Goal: Information Seeking & Learning: Learn about a topic

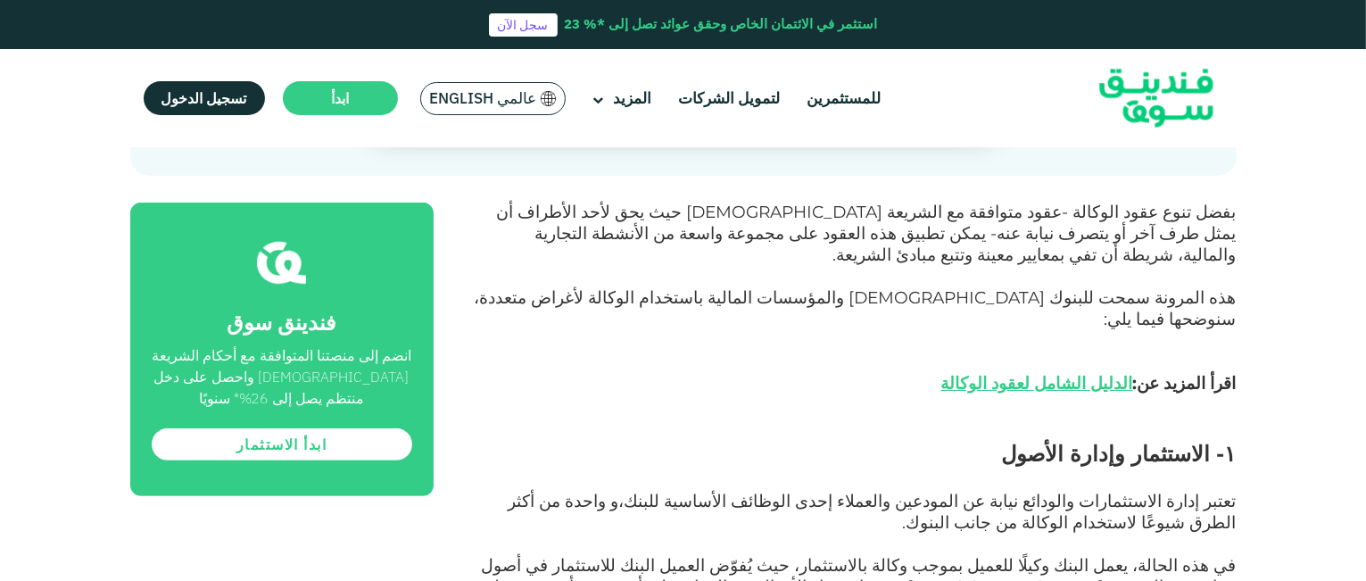
scroll to position [652, 0]
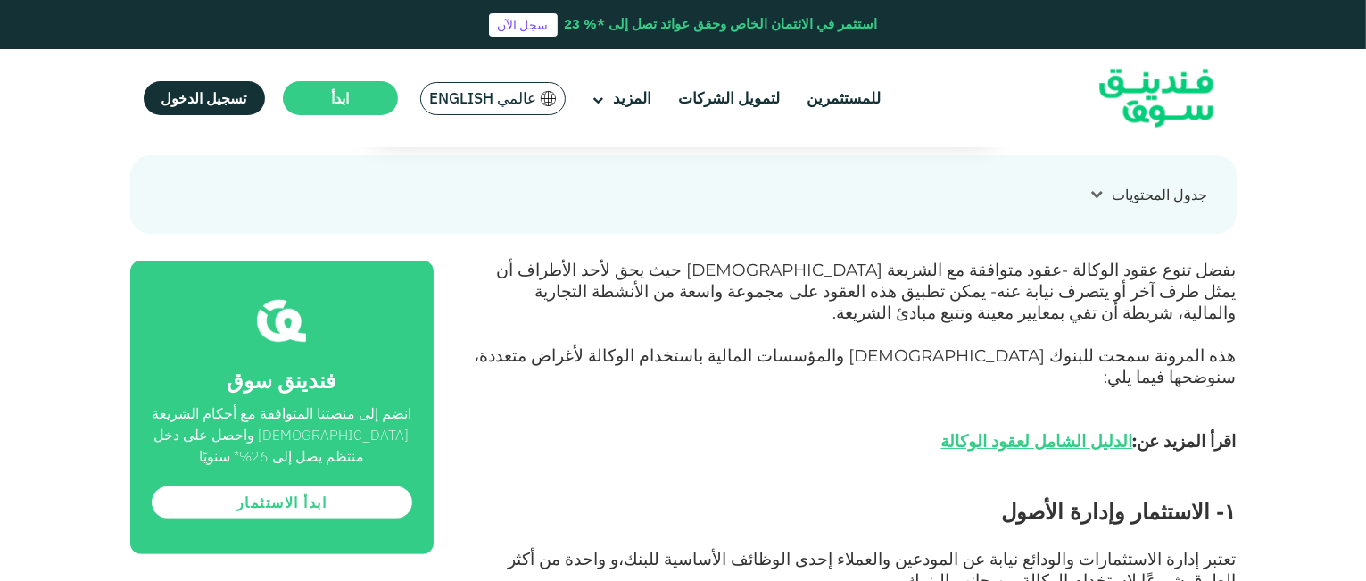
click at [1150, 260] on span "بفضل تنوع عقود الوكالة -عقود متوافقة مع الشريعة الإسلامية حيث يحق لأحد الأطراف …" at bounding box center [867, 291] width 740 height 63
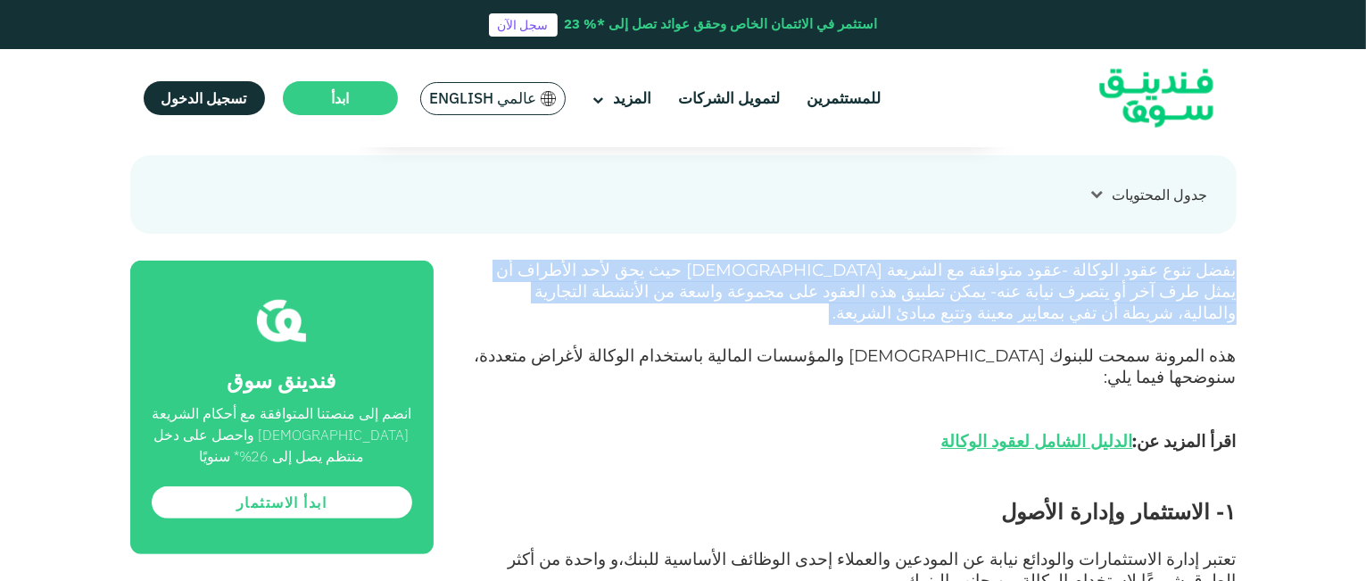
click at [1150, 260] on span "بفضل تنوع عقود الوكالة -عقود متوافقة مع الشريعة الإسلامية حيث يحق لأحد الأطراف …" at bounding box center [867, 291] width 740 height 63
click at [880, 260] on span "بفضل تنوع عقود الوكالة -عقود متوافقة مع الشريعة الإسلامية حيث يحق لأحد الأطراف …" at bounding box center [867, 291] width 740 height 63
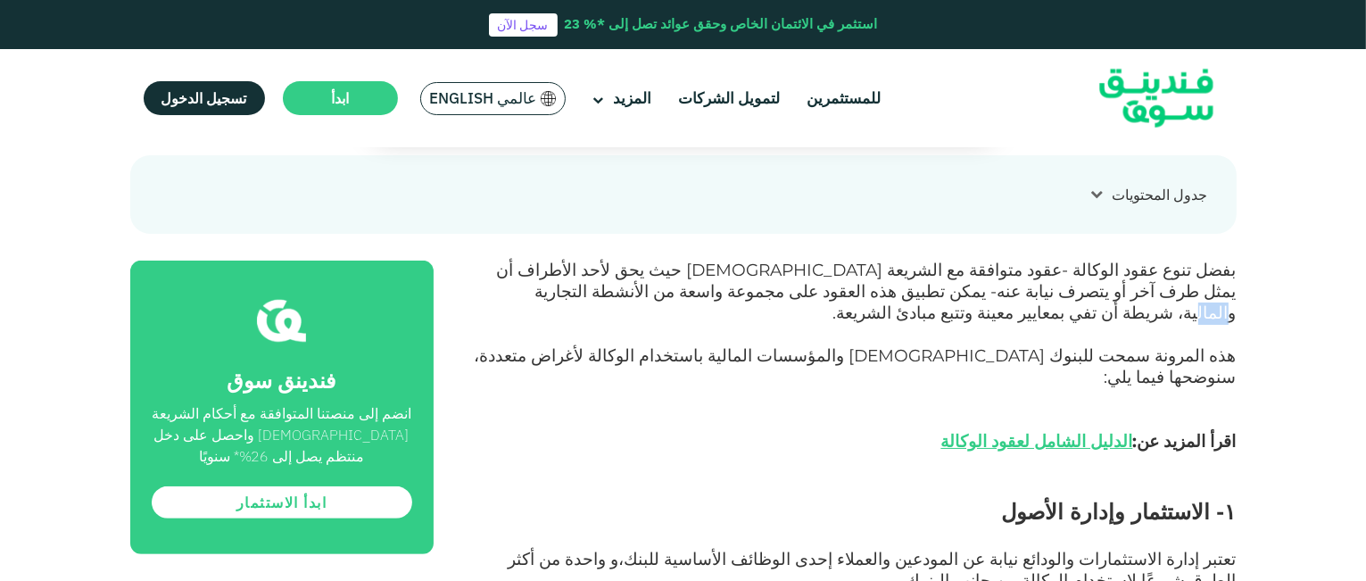
click at [880, 260] on span "بفضل تنوع عقود الوكالة -عقود متوافقة مع الشريعة الإسلامية حيث يحق لأحد الأطراف …" at bounding box center [867, 291] width 740 height 63
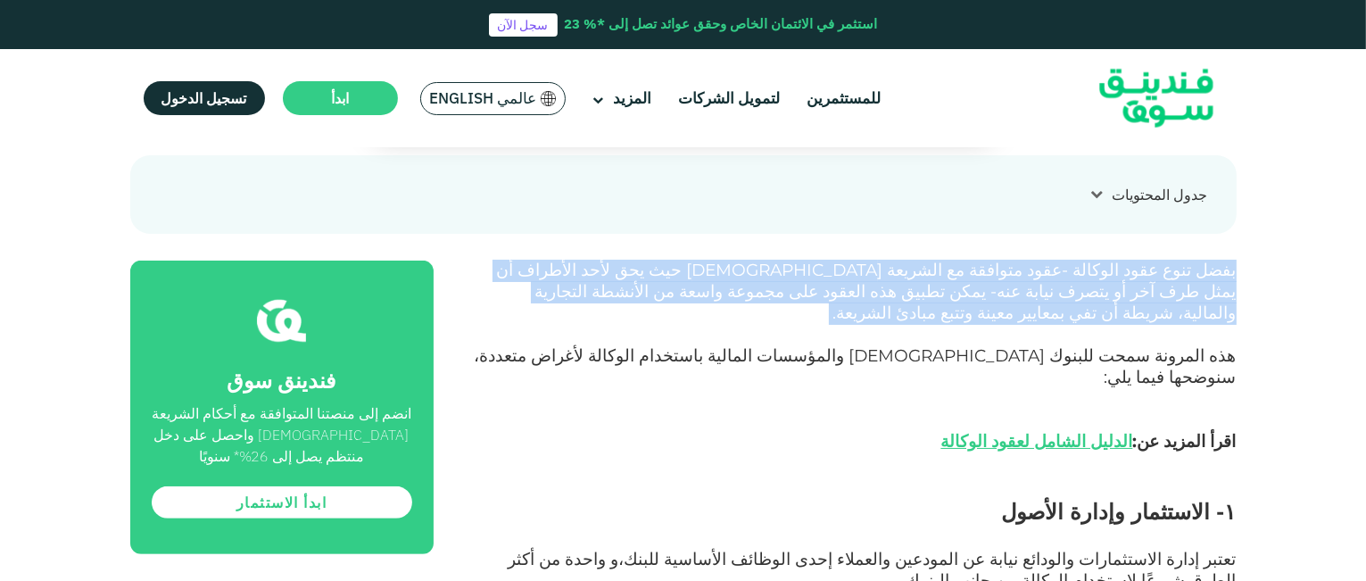
click at [880, 260] on span "بفضل تنوع عقود الوكالة -عقود متوافقة مع الشريعة الإسلامية حيث يحق لأحد الأطراف …" at bounding box center [867, 291] width 740 height 63
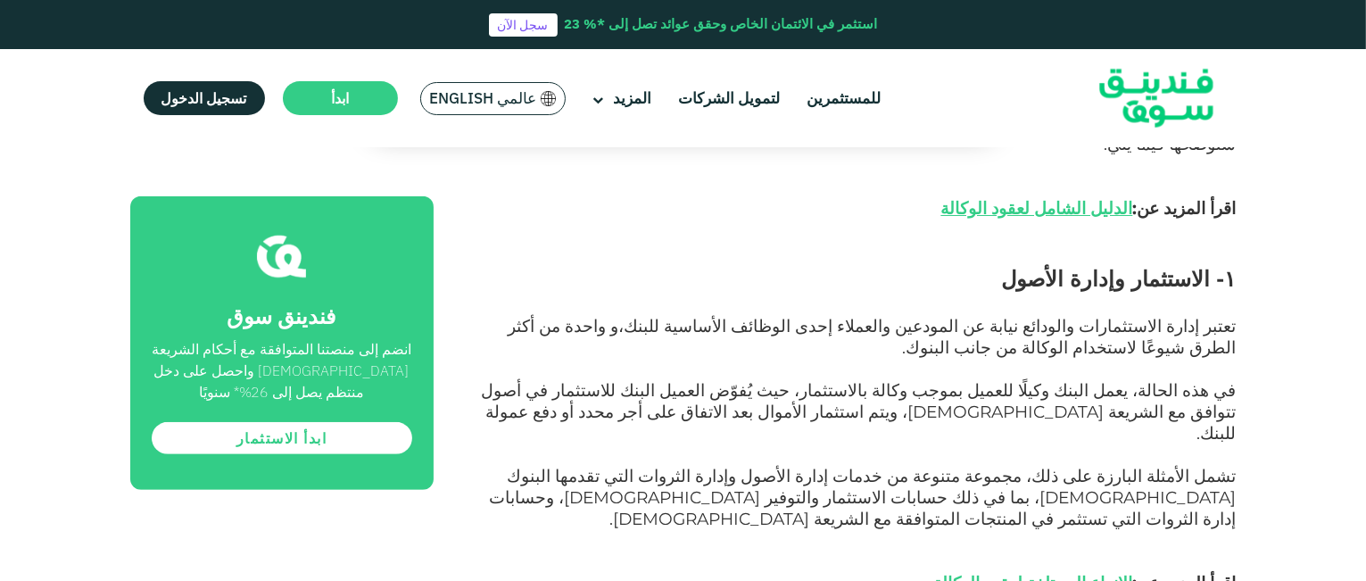
scroll to position [878, 0]
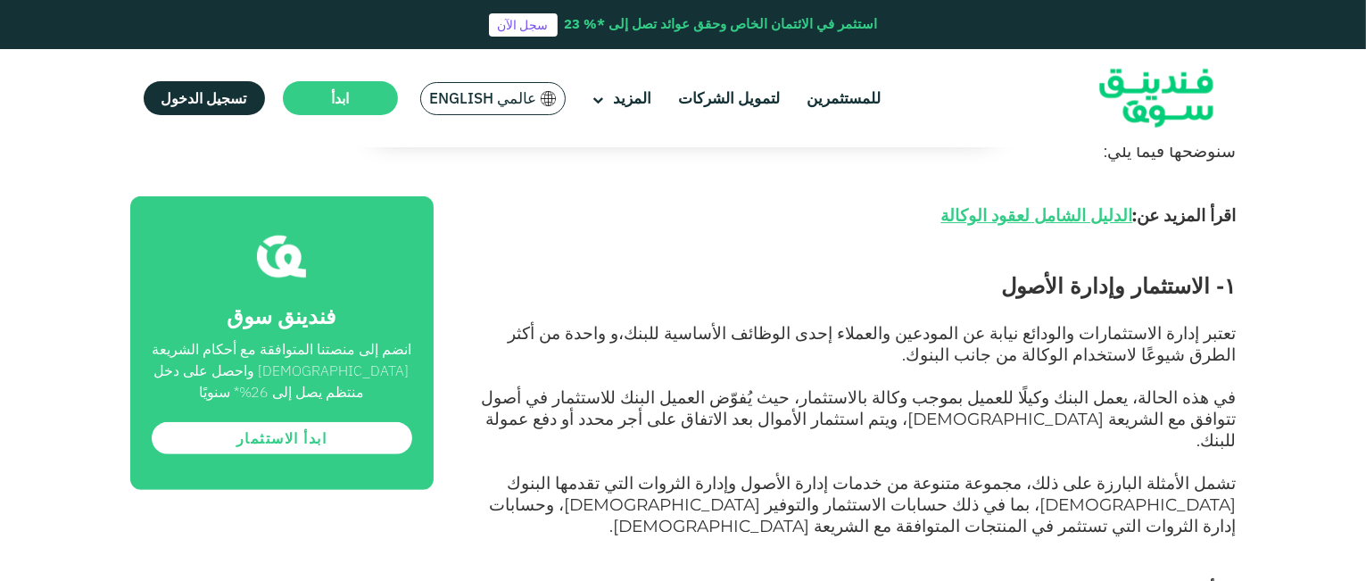
click at [910, 323] on span "تعتبر إدارة الاستثمارات والودائع نيابة عن المودعين والعملاء إحدى الوظائف الأساس…" at bounding box center [873, 344] width 728 height 42
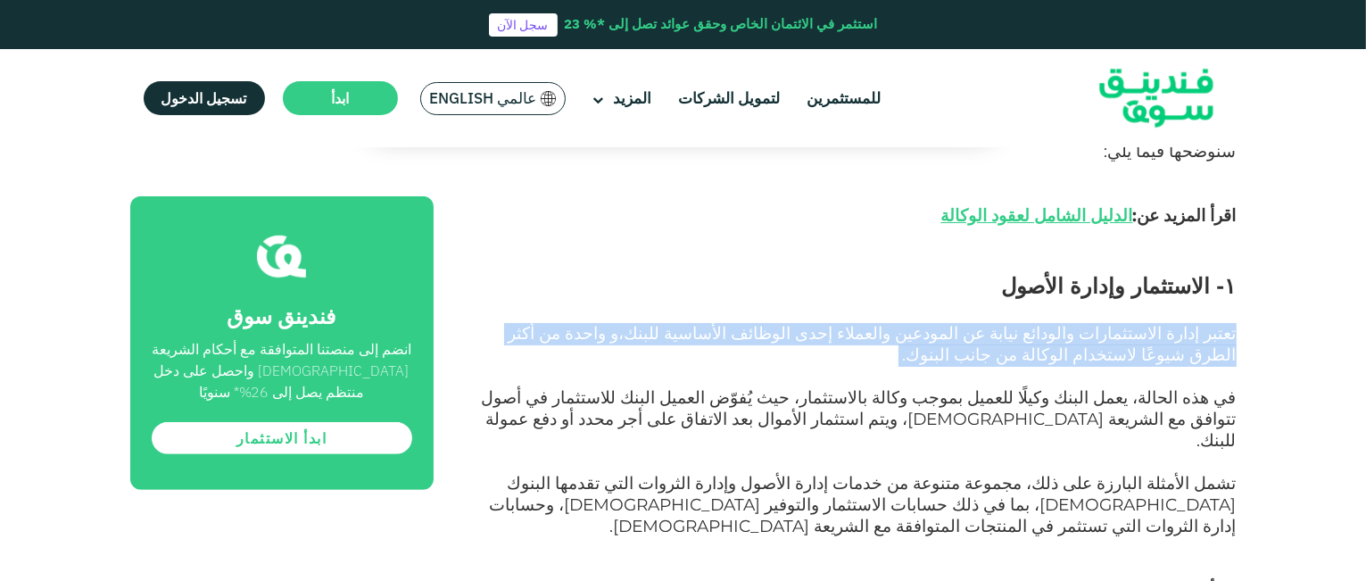
click at [910, 323] on span "تعتبر إدارة الاستثمارات والودائع نيابة عن المودعين والعملاء إحدى الوظائف الأساس…" at bounding box center [873, 344] width 728 height 42
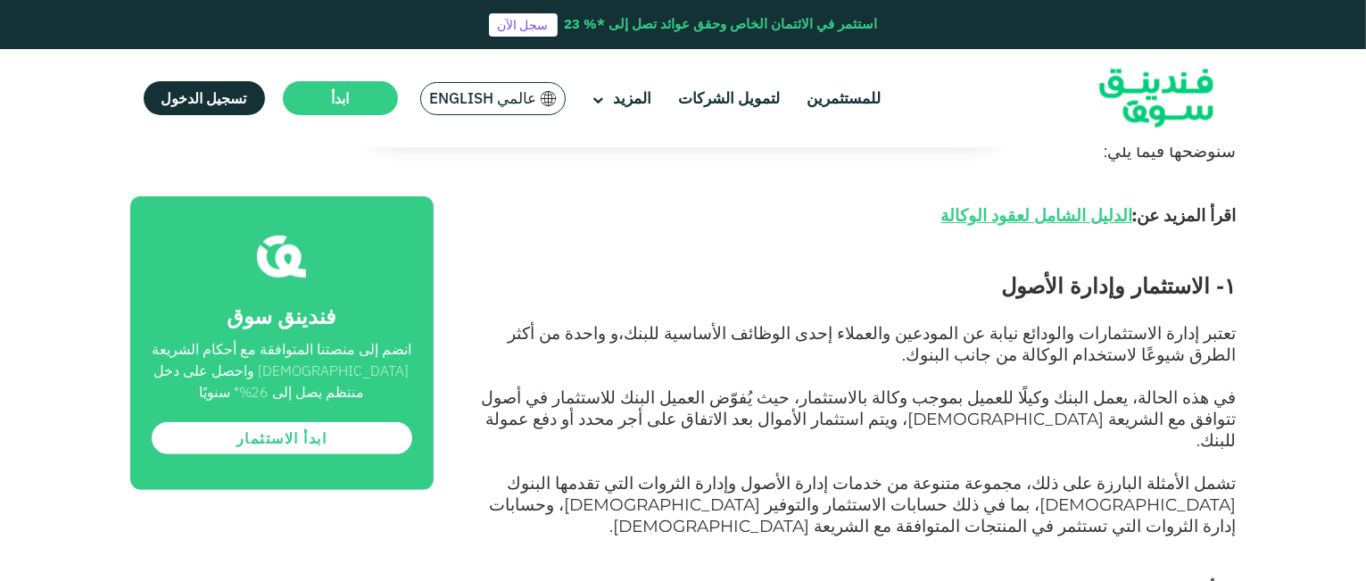
click at [912, 387] on span "في هذه الحالة، يعمل البنك وكيلًا للعميل بموجب وكالة بالاستثمار، حيث يُفوّض العم…" at bounding box center [859, 418] width 755 height 63
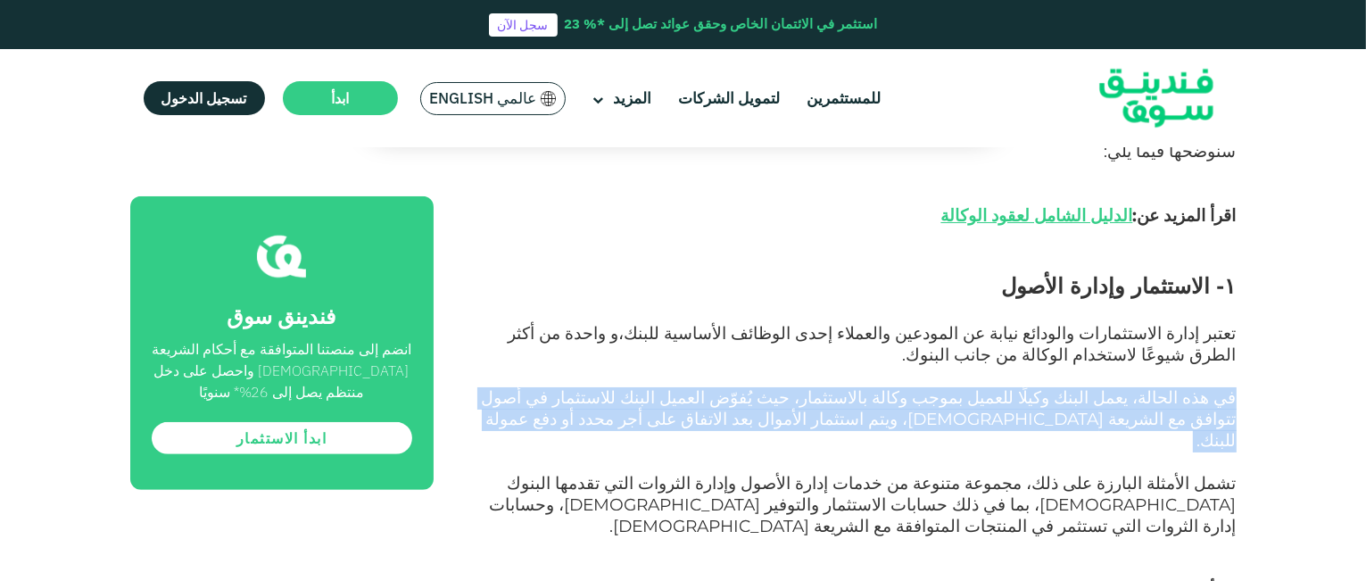
click at [912, 387] on span "في هذه الحالة، يعمل البنك وكيلًا للعميل بموجب وكالة بالاستثمار، حيث يُفوّض العم…" at bounding box center [859, 418] width 755 height 63
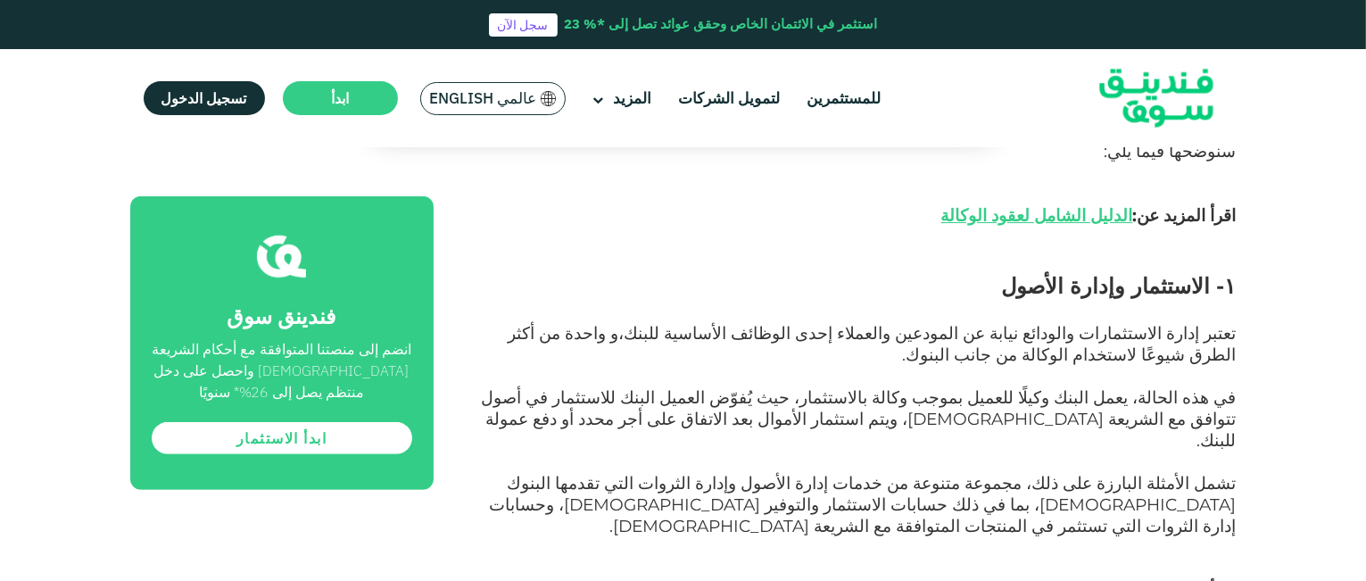
click at [912, 387] on span "في هذه الحالة، يعمل البنك وكيلًا للعميل بموجب وكالة بالاستثمار، حيث يُفوّض العم…" at bounding box center [859, 418] width 755 height 63
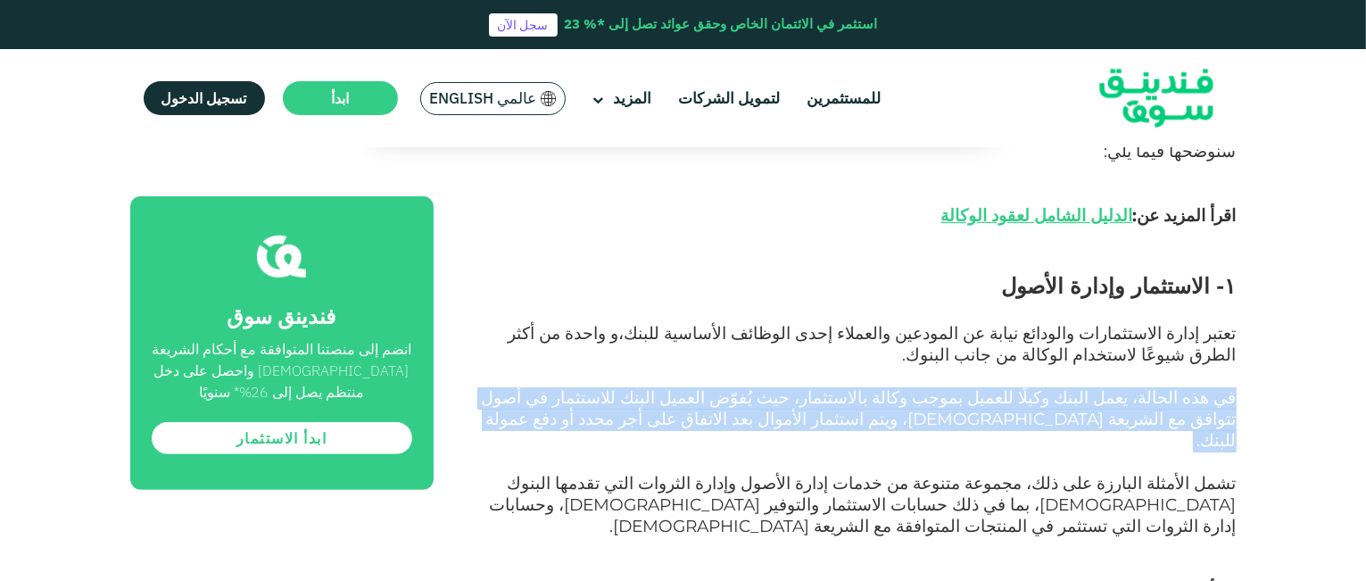
click at [912, 387] on span "في هذه الحالة، يعمل البنك وكيلًا للعميل بموجب وكالة بالاستثمار، حيث يُفوّض العم…" at bounding box center [859, 418] width 755 height 63
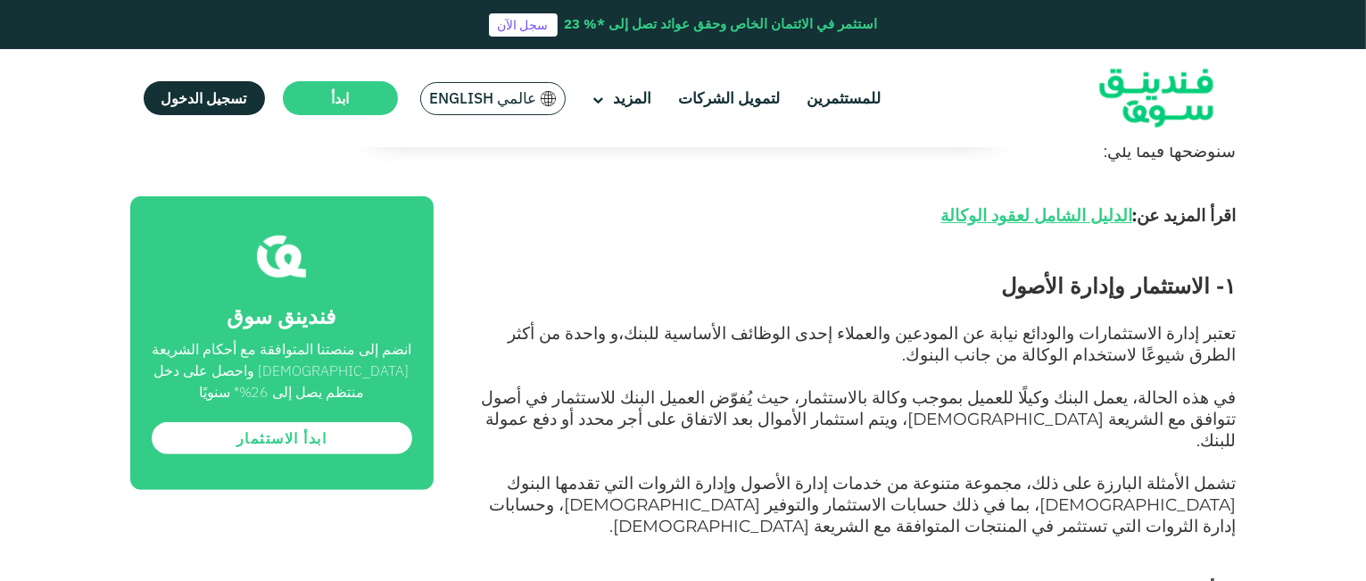
click at [912, 387] on span "في هذه الحالة، يعمل البنك وكيلًا للعميل بموجب وكالة بالاستثمار، حيث يُفوّض العم…" at bounding box center [859, 418] width 755 height 63
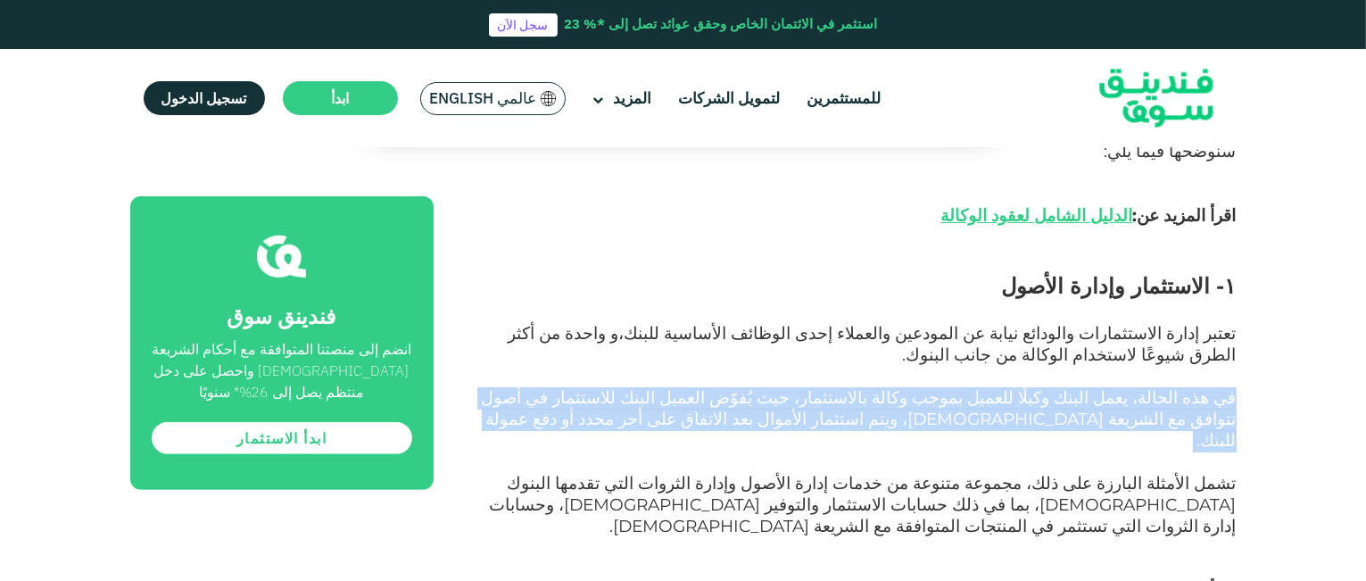
click at [912, 387] on span "في هذه الحالة، يعمل البنك وكيلًا للعميل بموجب وكالة بالاستثمار، حيث يُفوّض العم…" at bounding box center [859, 418] width 755 height 63
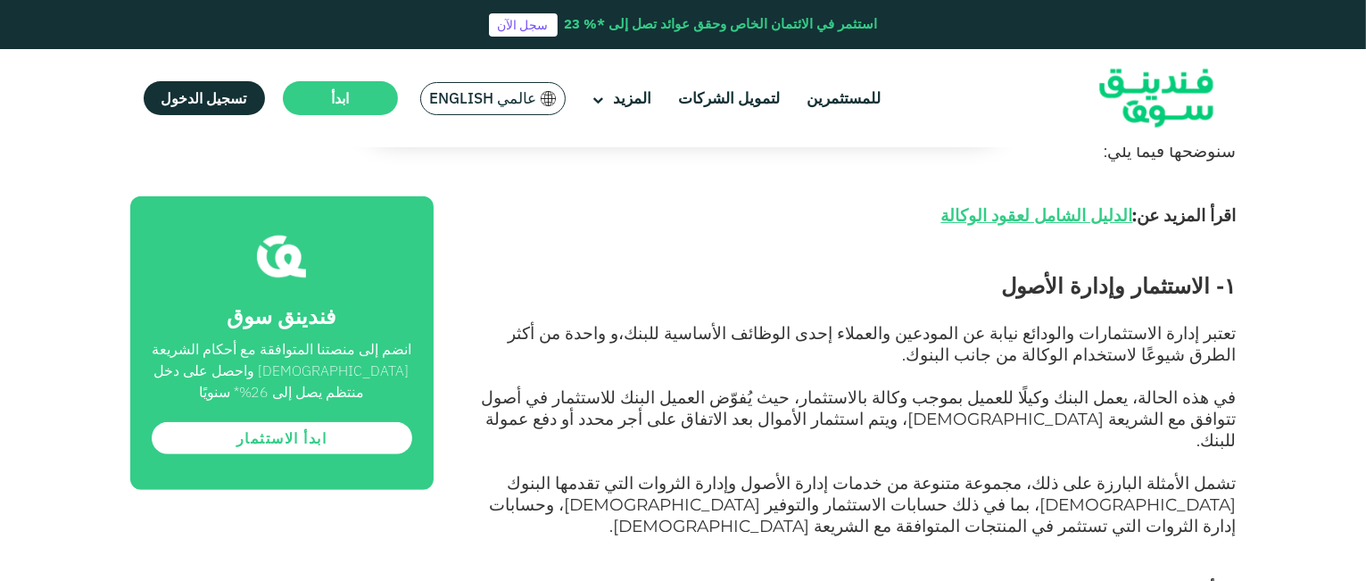
click at [893, 473] on span "تشمل الأمثلة البارزة على ذلك، مجموعة متنوعة من خدمات إدارة الأصول وإدارة الثروا…" at bounding box center [863, 504] width 747 height 63
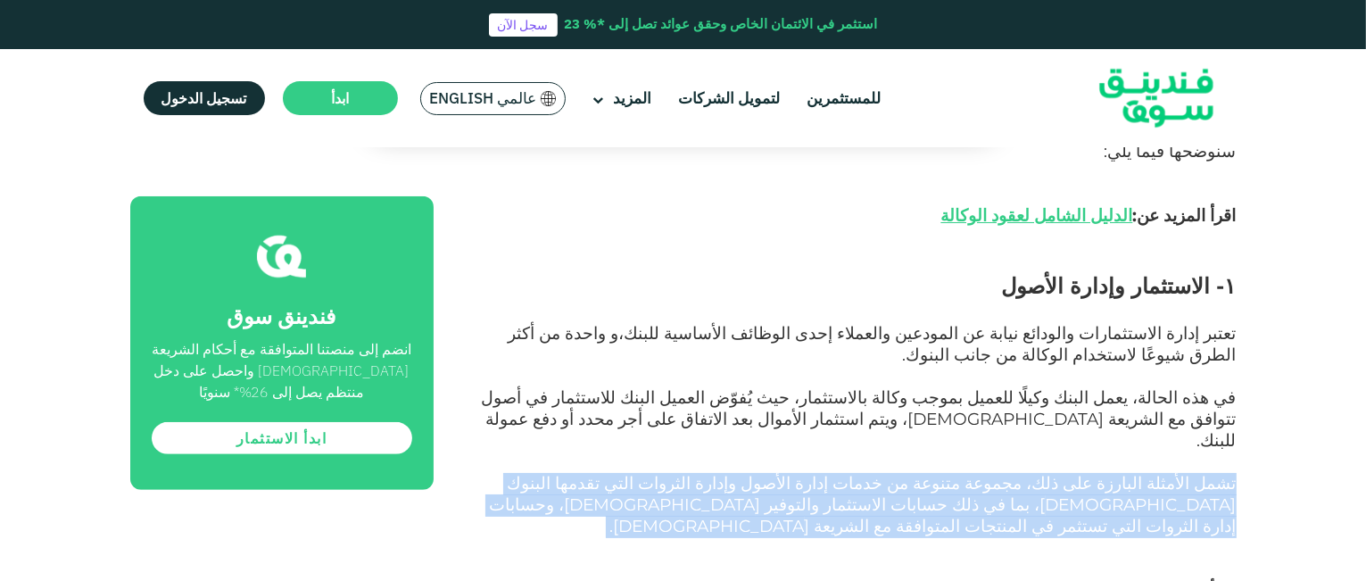
click at [893, 473] on span "تشمل الأمثلة البارزة على ذلك، مجموعة متنوعة من خدمات إدارة الأصول وإدارة الثروا…" at bounding box center [863, 504] width 747 height 63
click at [888, 473] on span "تشمل الأمثلة البارزة على ذلك، مجموعة متنوعة من خدمات إدارة الأصول وإدارة الثروا…" at bounding box center [863, 504] width 747 height 63
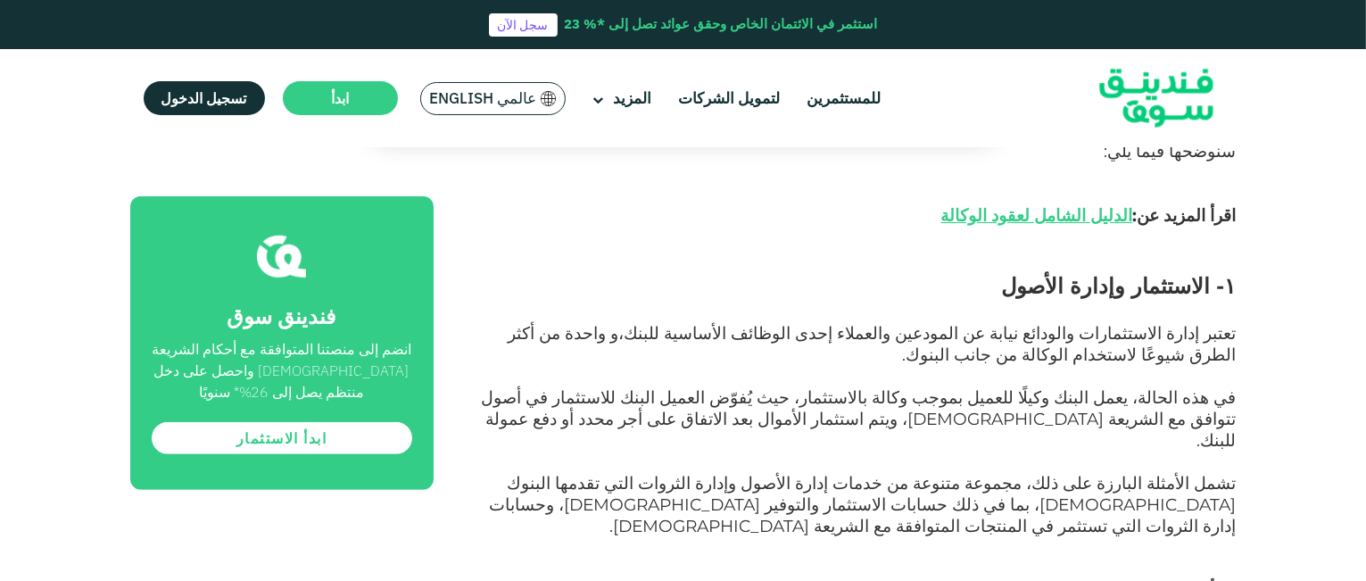
click at [897, 473] on span "تشمل الأمثلة البارزة على ذلك، مجموعة متنوعة من خدمات إدارة الأصول وإدارة الثروا…" at bounding box center [863, 504] width 747 height 63
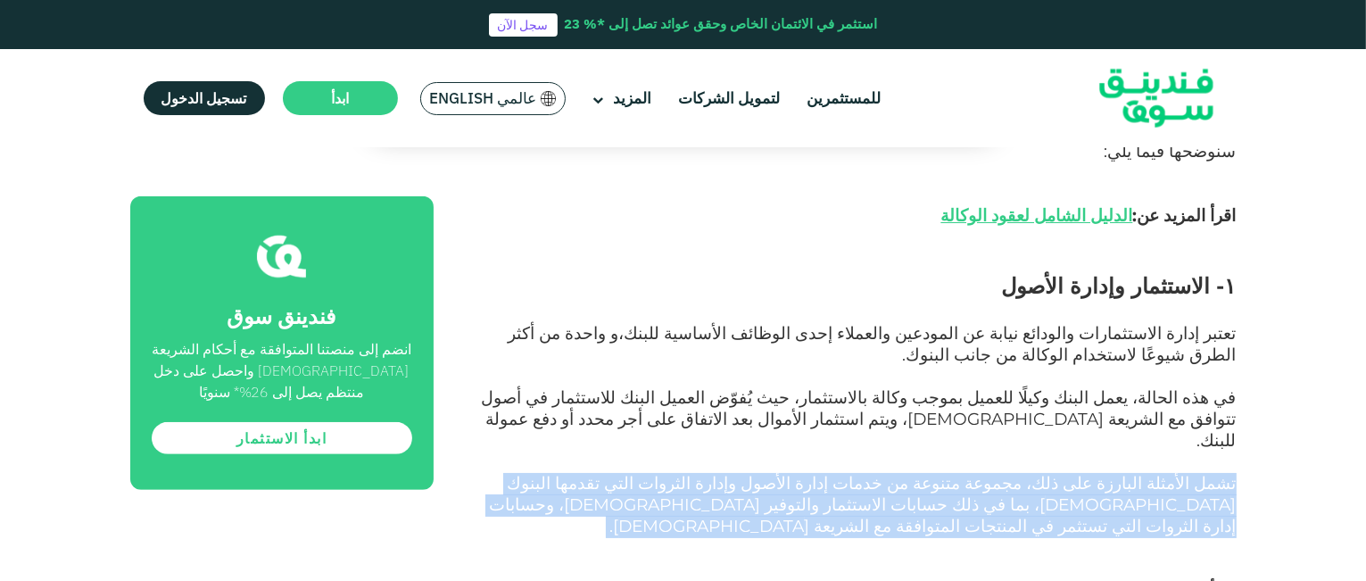
click at [897, 473] on span "تشمل الأمثلة البارزة على ذلك، مجموعة متنوعة من خدمات إدارة الأصول وإدارة الثروا…" at bounding box center [863, 504] width 747 height 63
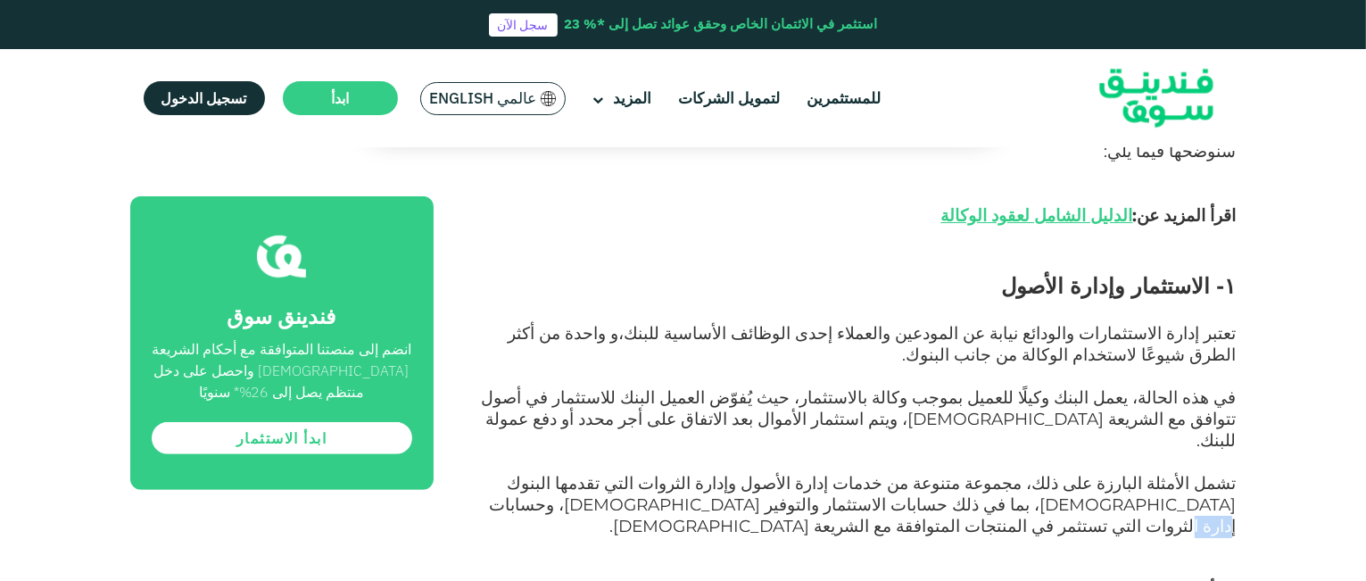
click at [897, 473] on span "تشمل الأمثلة البارزة على ذلك، مجموعة متنوعة من خدمات إدارة الأصول وإدارة الثروا…" at bounding box center [863, 504] width 747 height 63
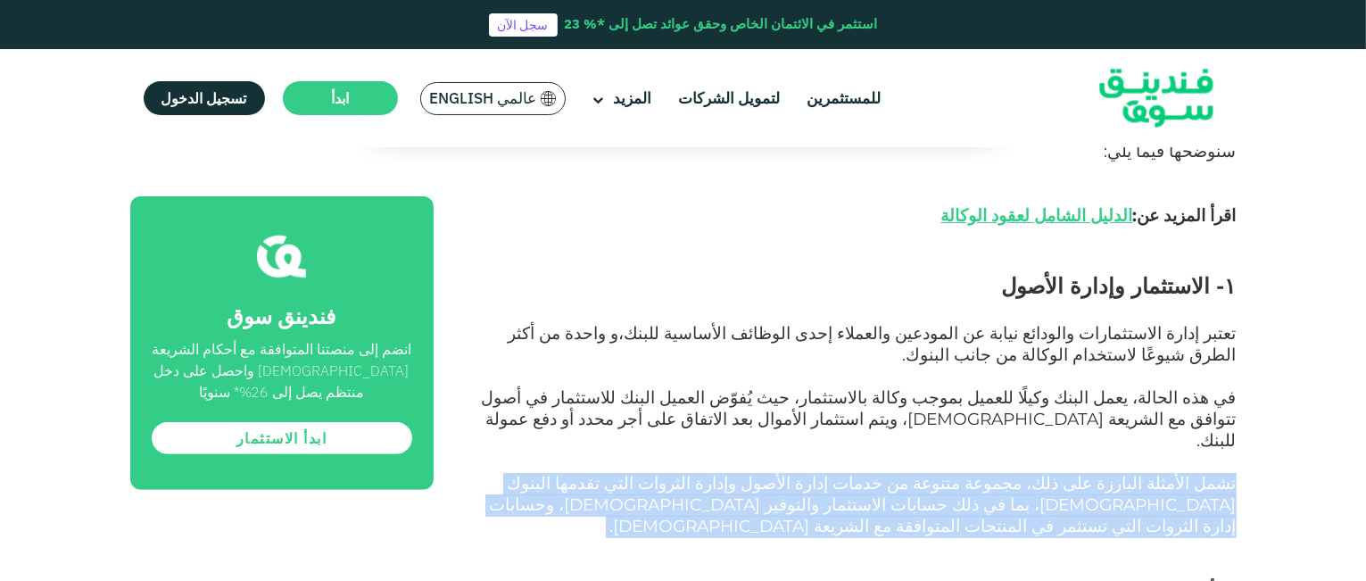
click at [897, 473] on span "تشمل الأمثلة البارزة على ذلك، مجموعة متنوعة من خدمات إدارة الأصول وإدارة الثروا…" at bounding box center [863, 504] width 747 height 63
click at [1019, 473] on span "تشمل الأمثلة البارزة على ذلك، مجموعة متنوعة من خدمات إدارة الأصول وإدارة الثروا…" at bounding box center [863, 504] width 747 height 63
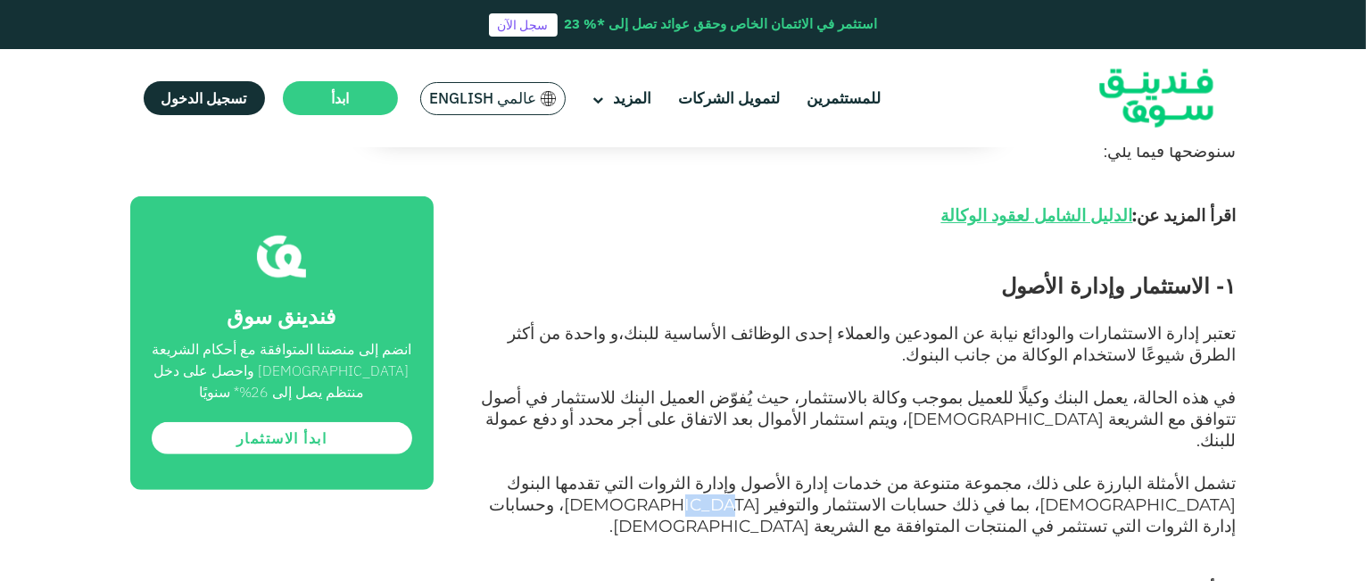
click at [1019, 473] on span "تشمل الأمثلة البارزة على ذلك، مجموعة متنوعة من خدمات إدارة الأصول وإدارة الثروا…" at bounding box center [863, 504] width 747 height 63
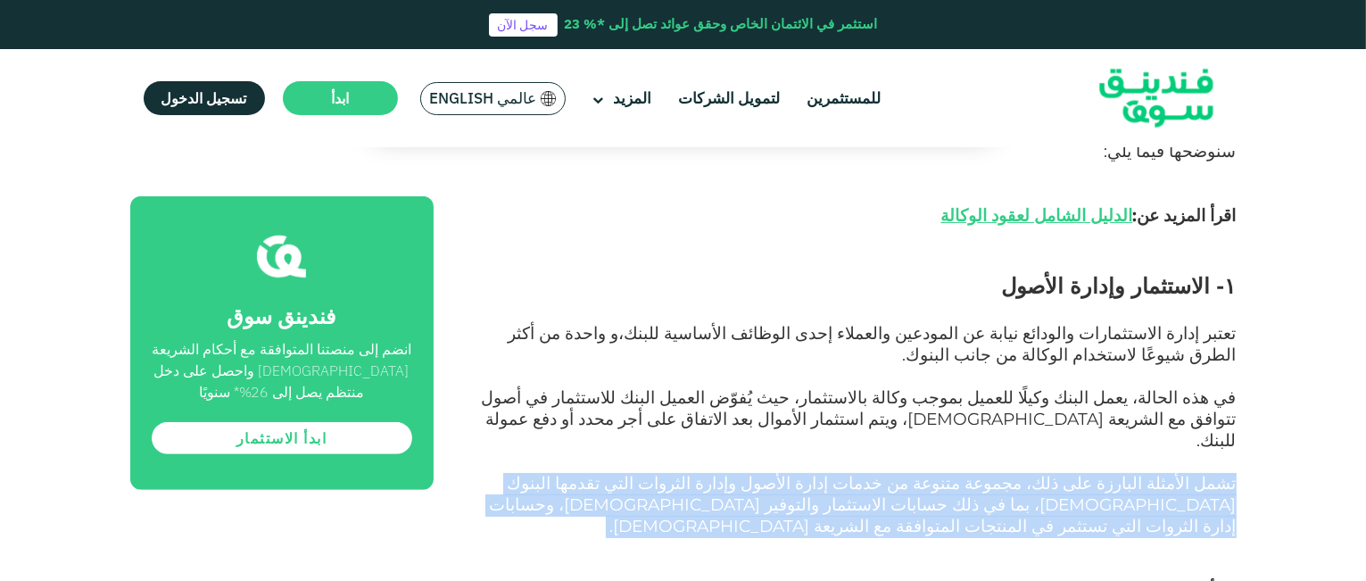
click at [1019, 473] on span "تشمل الأمثلة البارزة على ذلك، مجموعة متنوعة من خدمات إدارة الأصول وإدارة الثروا…" at bounding box center [863, 504] width 747 height 63
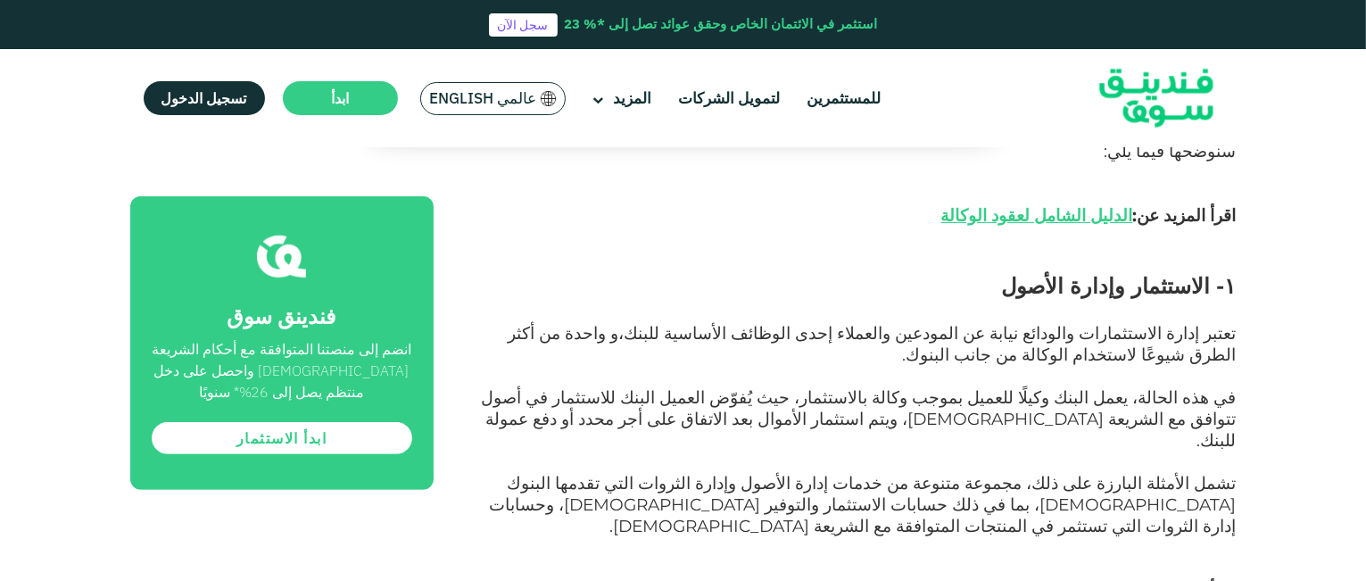
click at [1081, 560] on p at bounding box center [855, 570] width 763 height 21
click at [1081, 580] on link "الانواع المحتلفة لعقود الوكالة" at bounding box center [1033, 590] width 199 height 21
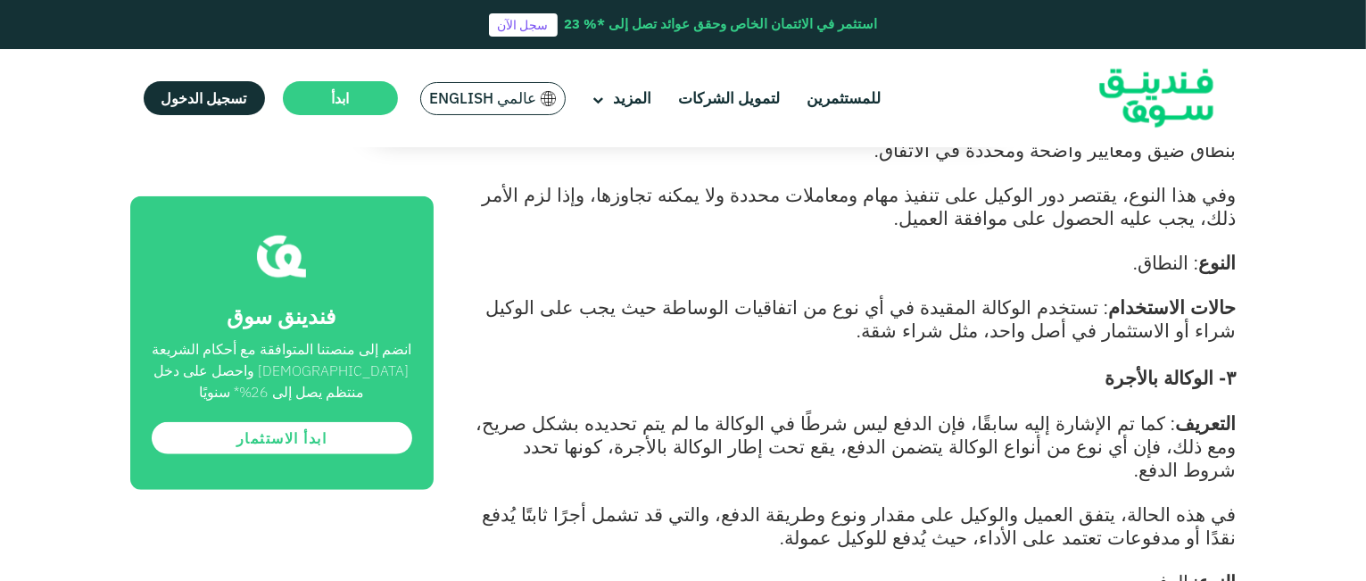
scroll to position [1567, 0]
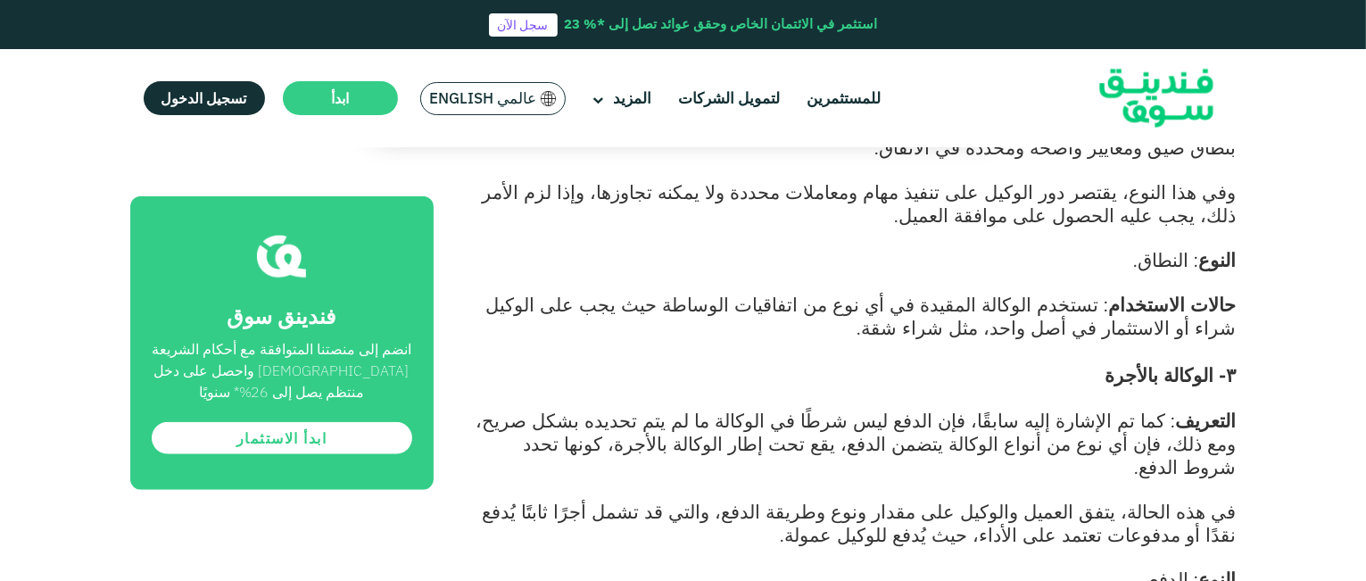
click at [1029, 409] on span ": كما تم الإشارة إليه سابقًا، فإن الدفع ليس شرطًا في الوكالة ما لم يتم تحديده ب…" at bounding box center [857, 444] width 760 height 70
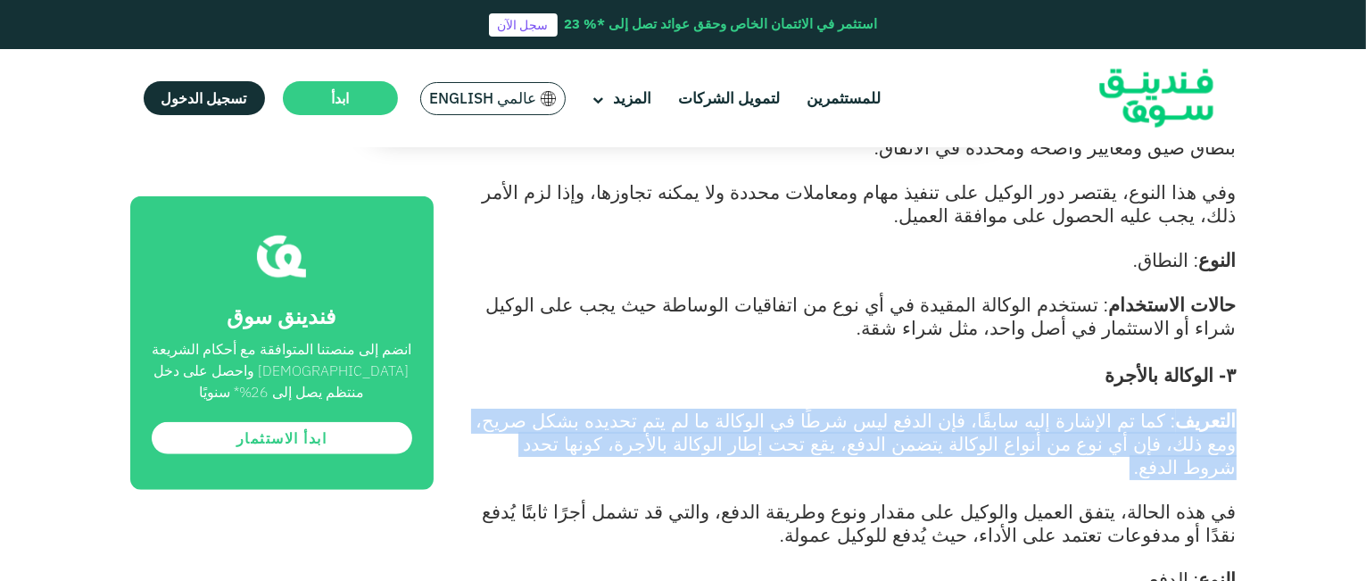
click at [1029, 409] on span ": كما تم الإشارة إليه سابقًا، فإن الدفع ليس شرطًا في الوكالة ما لم يتم تحديده ب…" at bounding box center [857, 444] width 760 height 70
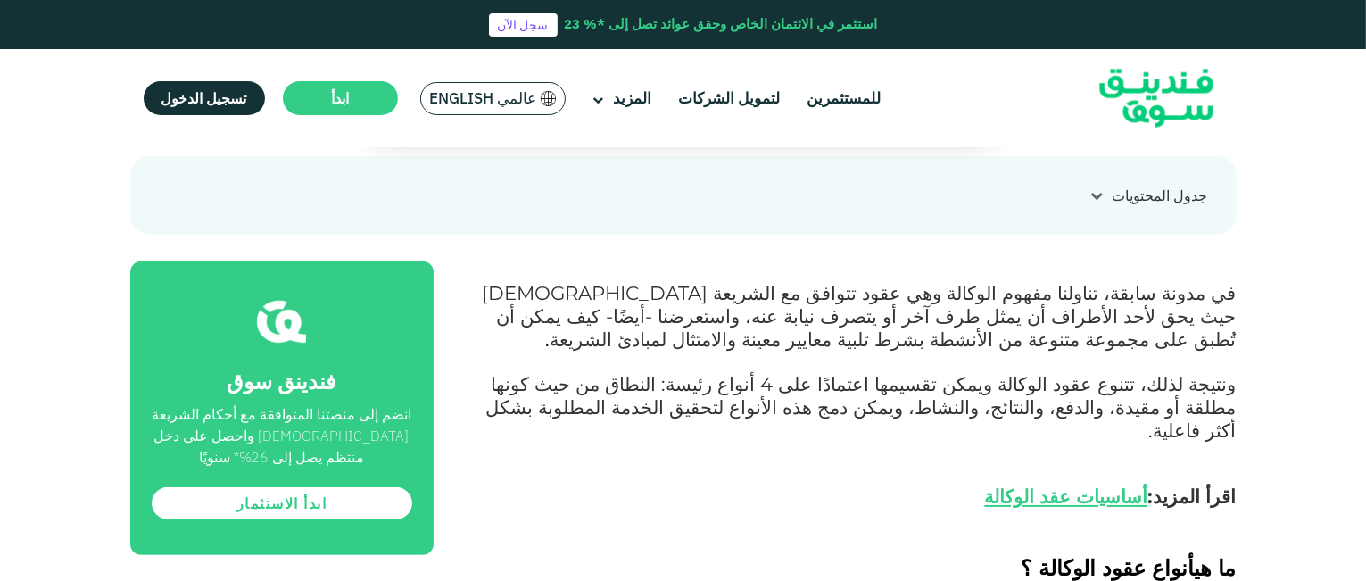
scroll to position [617, 0]
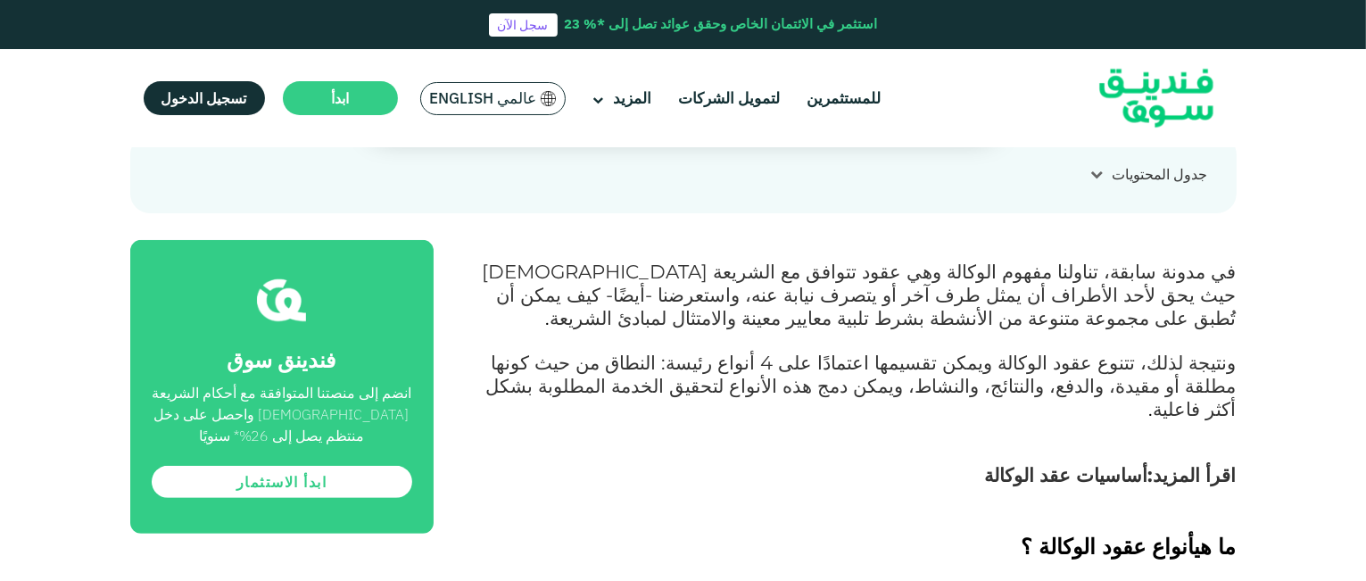
click at [1111, 463] on link "أساسيات عقد الوكالة" at bounding box center [1066, 474] width 163 height 23
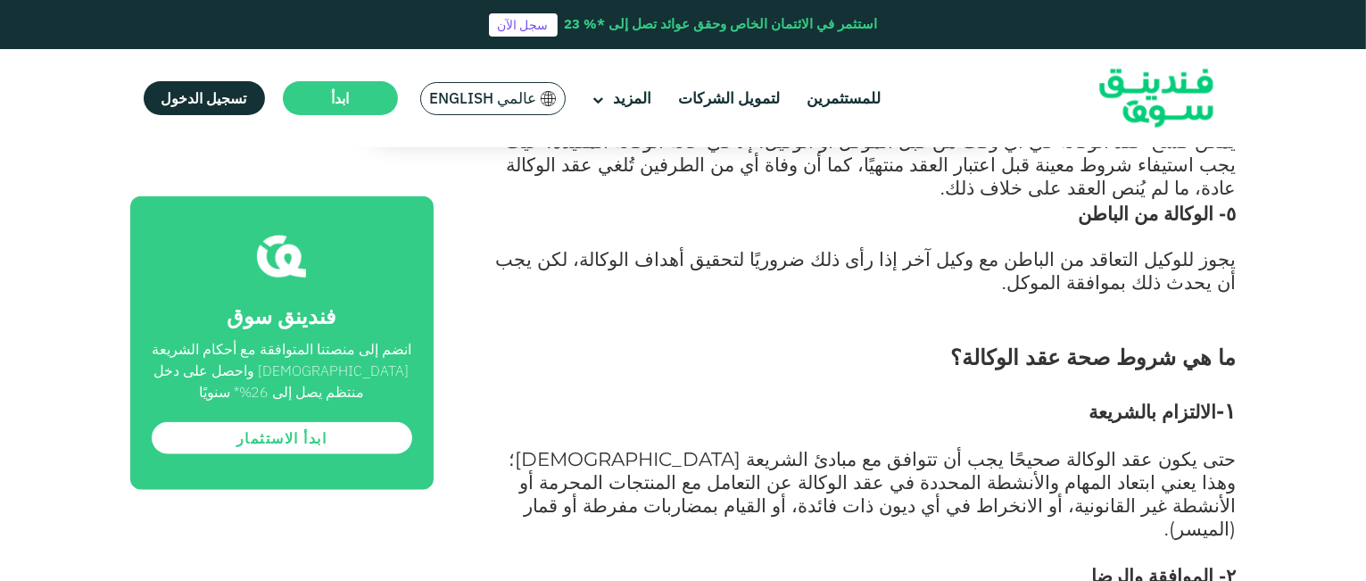
scroll to position [2542, 0]
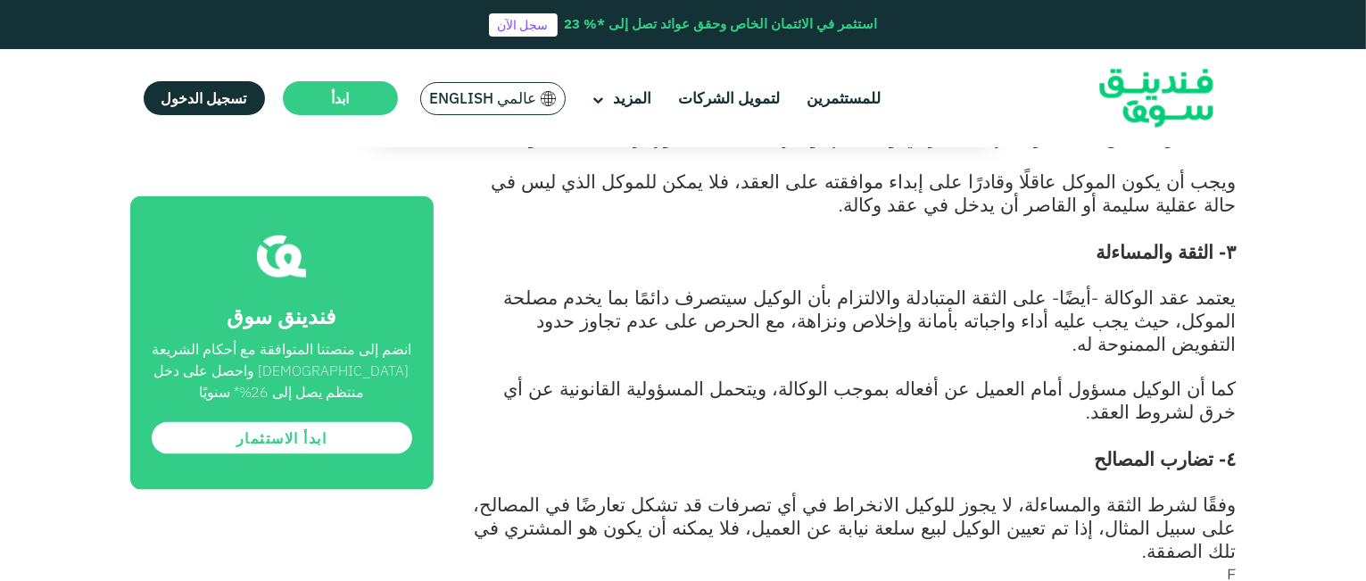
click at [814, 493] on span "وفقًا لشرط الثقة والمساءلة، لا يجوز للوكيل الانخراط في أي تصرفات قد تشكل تعارضً…" at bounding box center [855, 528] width 763 height 70
